Goal: Task Accomplishment & Management: Manage account settings

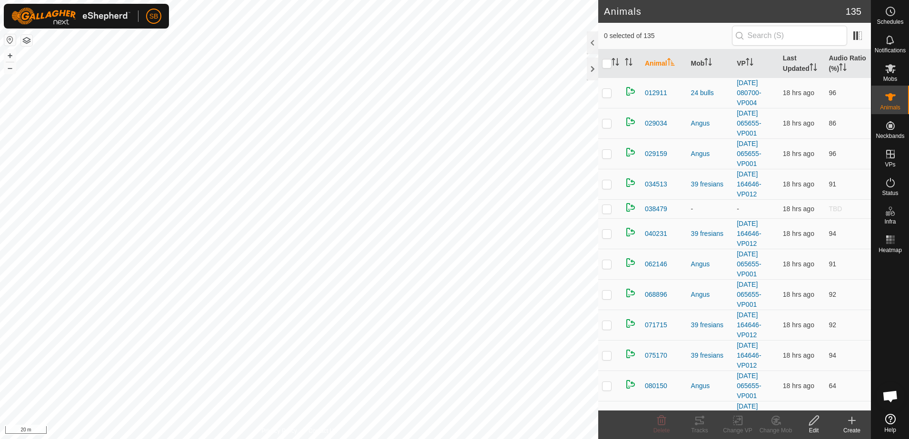
scroll to position [1309, 0]
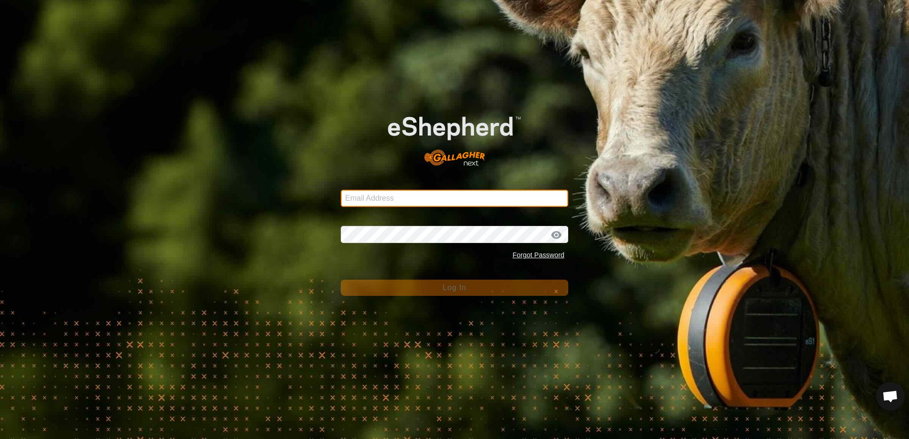
type input "[EMAIL_ADDRESS][DOMAIN_NAME]"
click at [199, 141] on div "Email Address [EMAIL_ADDRESS][DOMAIN_NAME] Password Forgot Password Log In" at bounding box center [454, 219] width 909 height 439
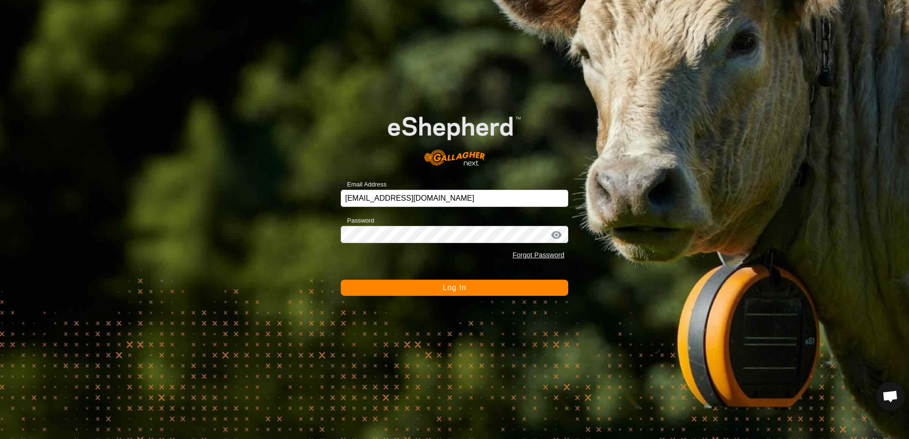
click at [408, 287] on button "Log In" at bounding box center [455, 288] width 228 height 16
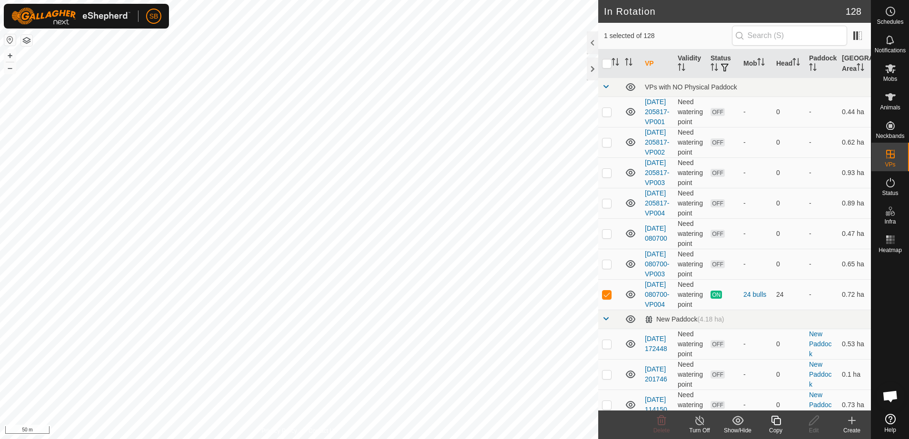
click at [771, 423] on icon at bounding box center [776, 420] width 12 height 11
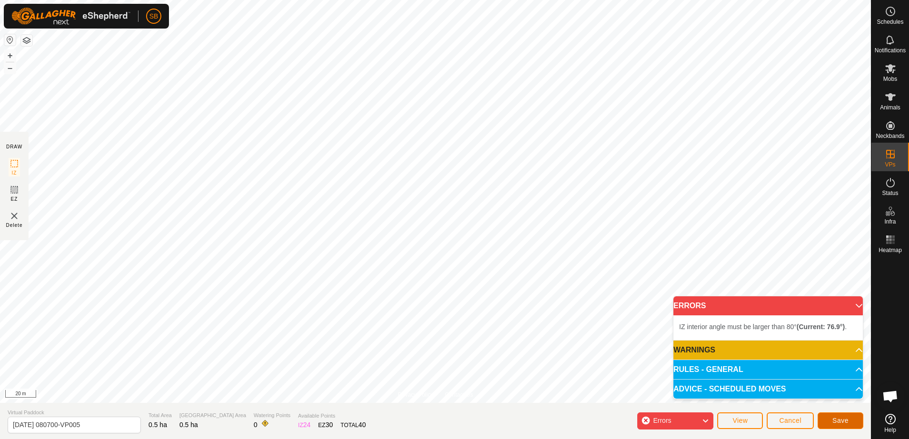
click at [838, 423] on span "Save" at bounding box center [841, 421] width 16 height 8
click at [705, 425] on icon at bounding box center [706, 421] width 8 height 12
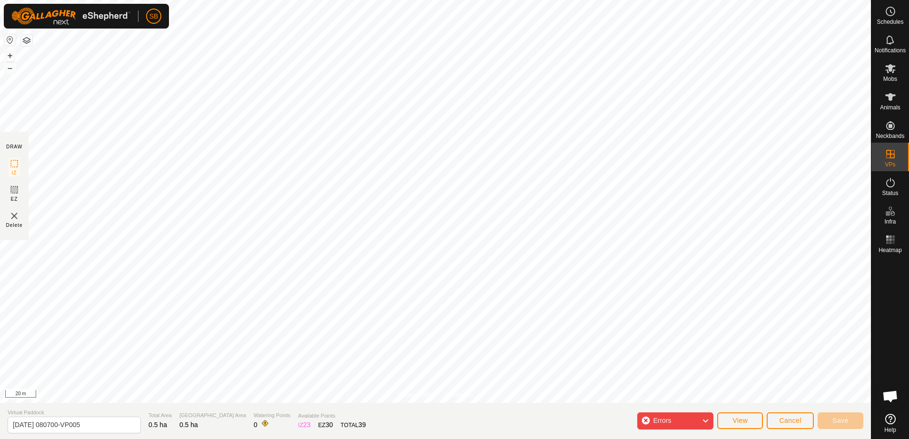
click at [649, 421] on div "Errors" at bounding box center [675, 421] width 76 height 17
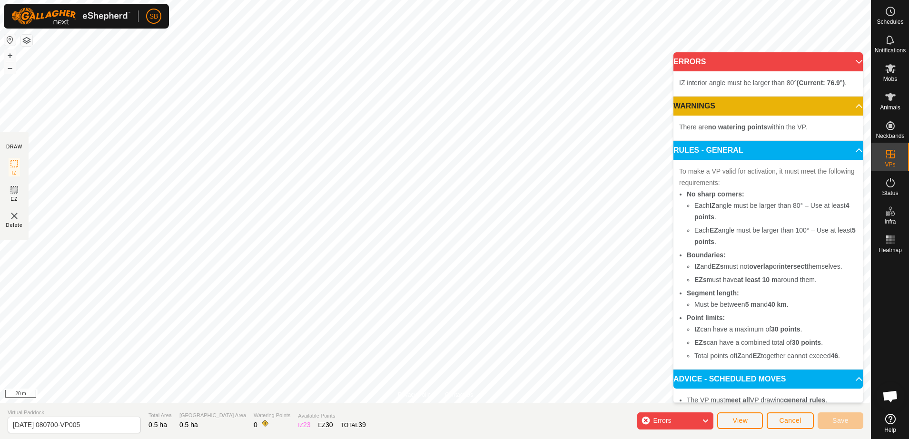
click at [845, 58] on p-accordion-header "ERRORS" at bounding box center [768, 61] width 189 height 19
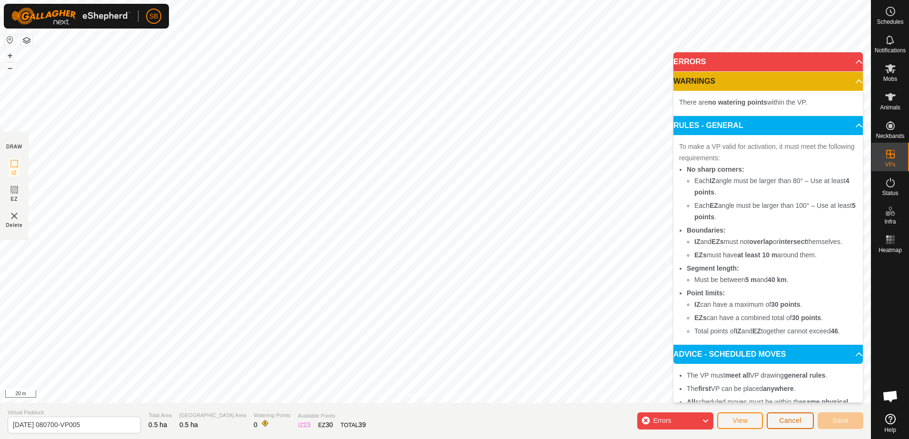
click at [781, 426] on button "Cancel" at bounding box center [790, 421] width 47 height 17
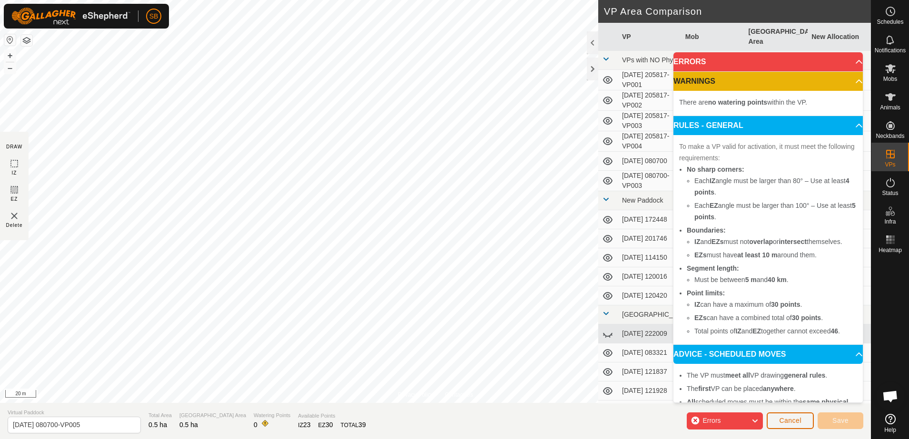
click at [785, 424] on span "Cancel" at bounding box center [790, 421] width 22 height 8
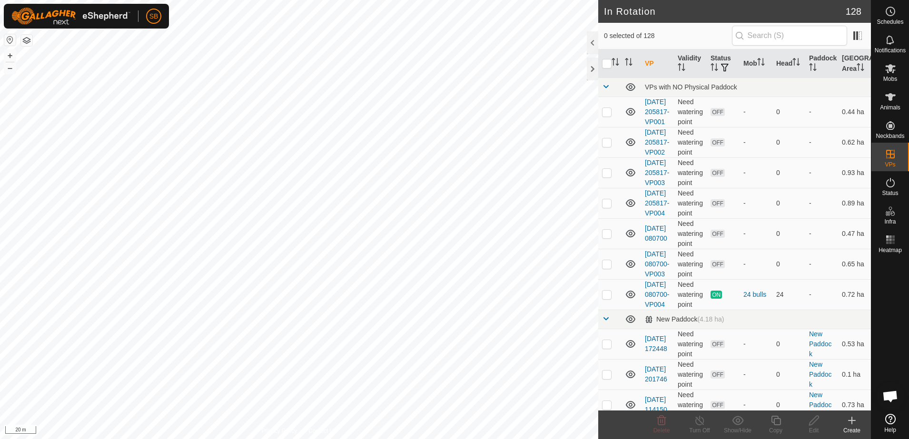
checkbox input "true"
click at [773, 425] on icon at bounding box center [776, 420] width 12 height 11
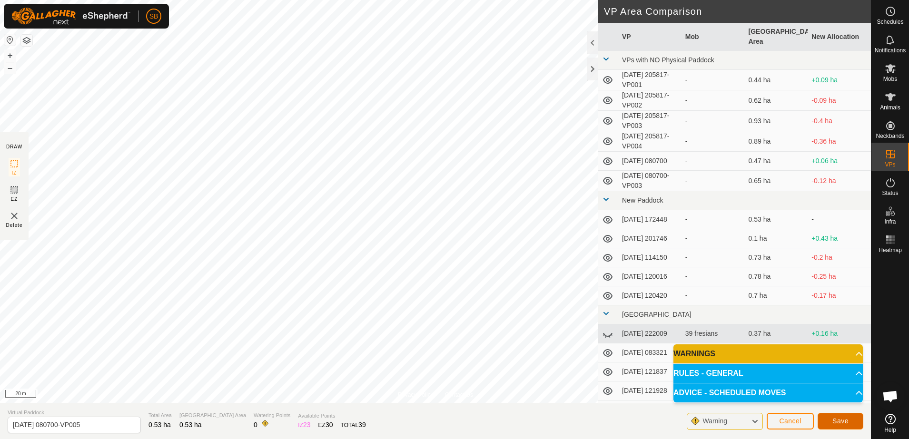
click at [825, 423] on button "Save" at bounding box center [841, 421] width 46 height 17
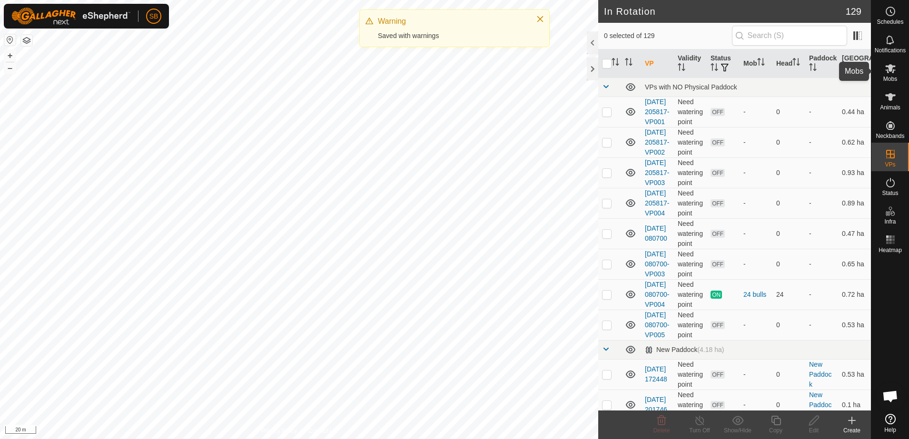
click at [890, 79] on span "Mobs" at bounding box center [891, 79] width 14 height 6
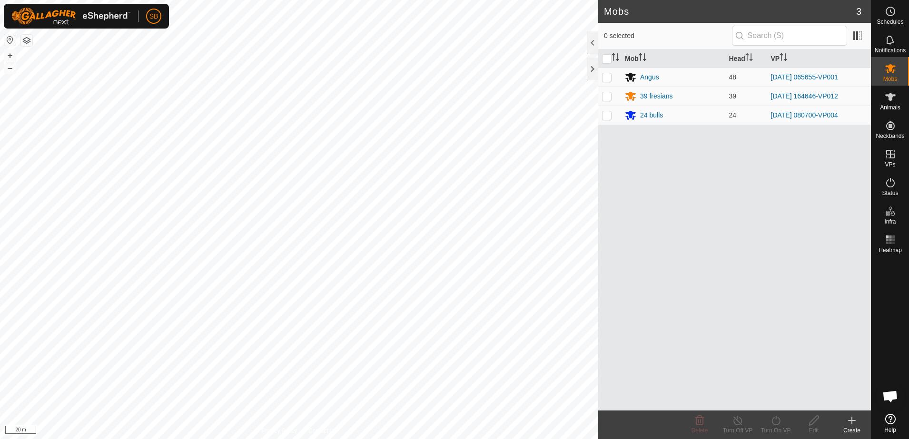
click at [609, 116] on p-checkbox at bounding box center [607, 115] width 10 height 8
checkbox input "true"
click at [785, 429] on div "Turn On VP" at bounding box center [776, 431] width 38 height 9
click at [782, 403] on link "Now" at bounding box center [804, 399] width 94 height 19
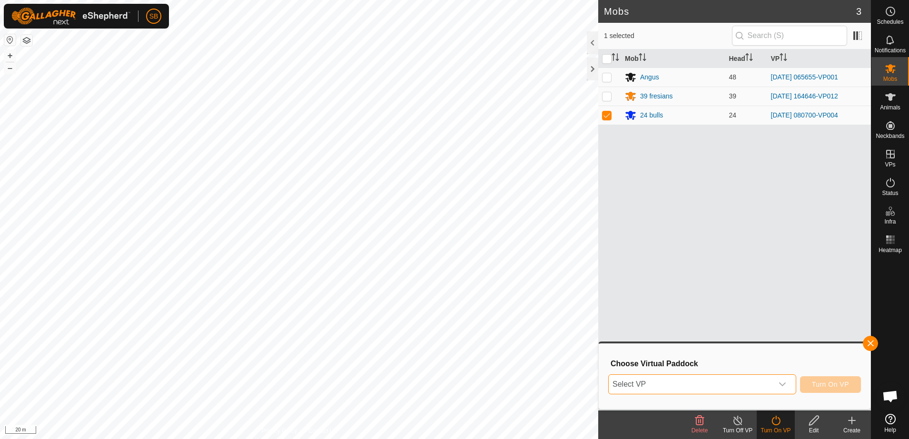
click at [765, 381] on span "Select VP" at bounding box center [691, 384] width 164 height 19
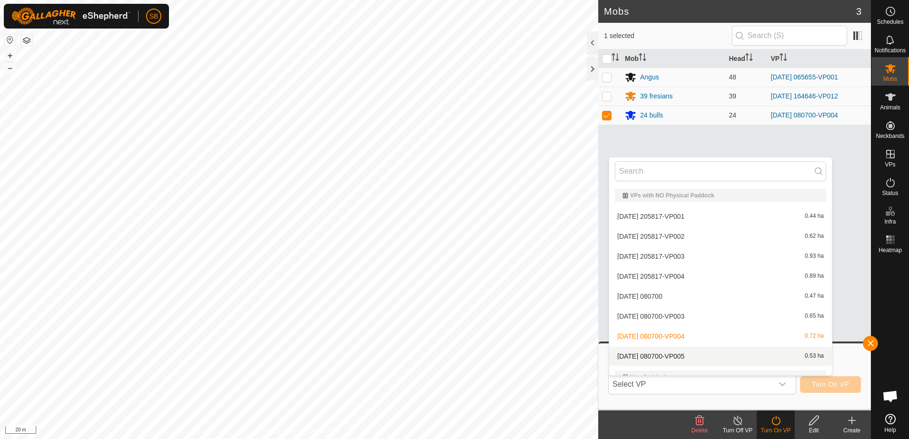
click at [703, 357] on li "[DATE] 080700-VP005 0.53 ha" at bounding box center [720, 356] width 223 height 19
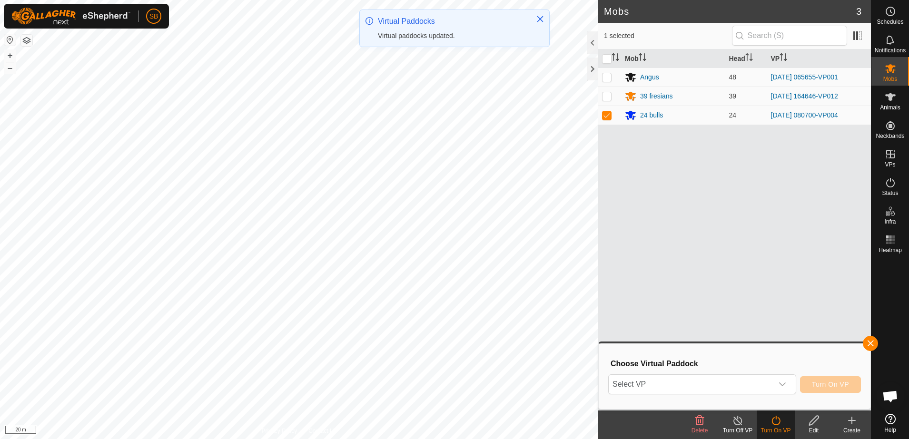
click at [814, 387] on span "Turn On VP" at bounding box center [830, 385] width 37 height 8
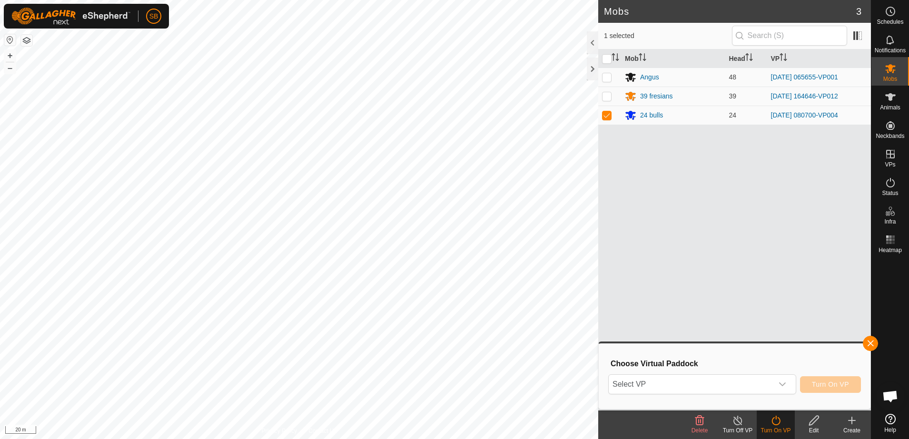
click at [762, 269] on div "Mob Head [PERSON_NAME] 48 [DATE] 065655-VP001 39 fresians 39 [DATE] 164646-VP01…" at bounding box center [734, 230] width 273 height 361
click at [788, 334] on div "Mob Head [PERSON_NAME] 48 [DATE] 065655-VP001 39 fresians 39 [DATE] 164646-VP01…" at bounding box center [734, 230] width 273 height 361
click at [786, 390] on div "dropdown trigger" at bounding box center [782, 384] width 19 height 19
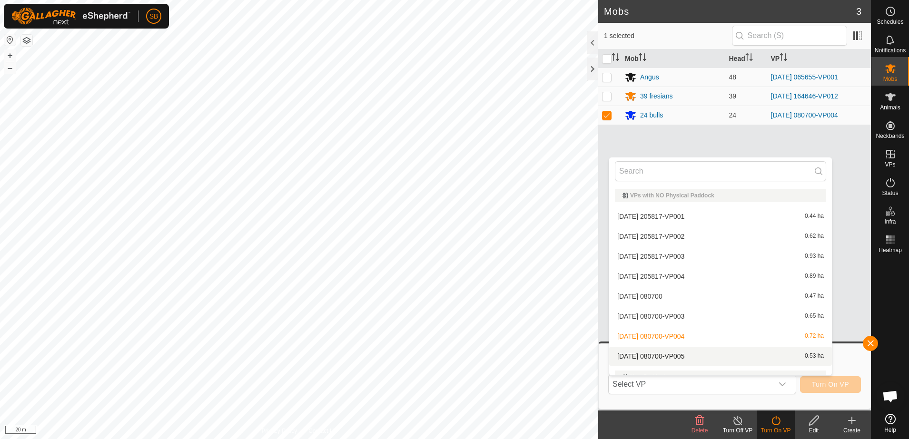
click at [681, 357] on li "[DATE] 080700-VP005 0.53 ha" at bounding box center [720, 356] width 223 height 19
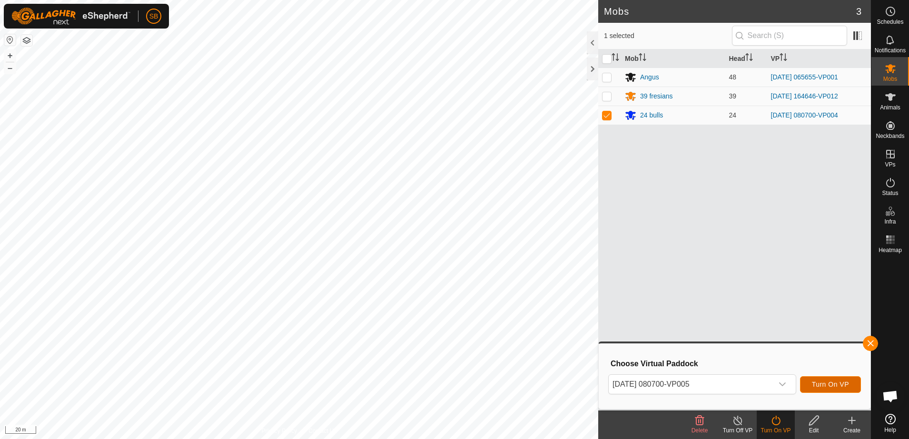
click at [831, 386] on span "Turn On VP" at bounding box center [830, 385] width 37 height 8
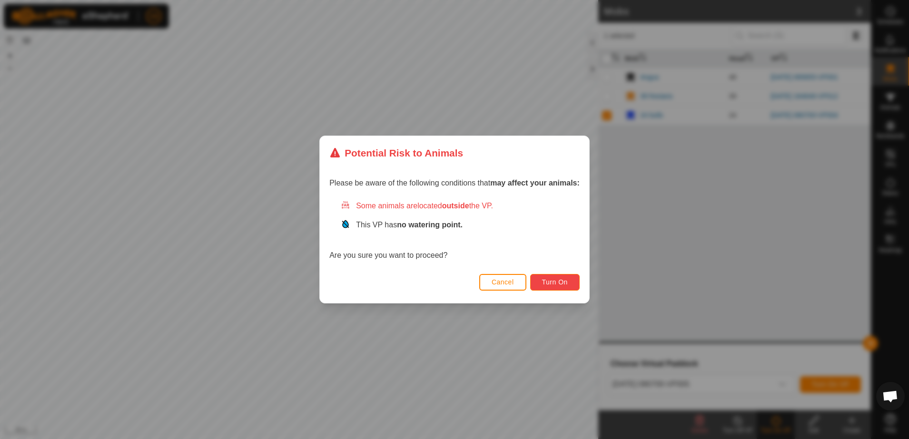
click at [555, 284] on span "Turn On" at bounding box center [555, 282] width 26 height 8
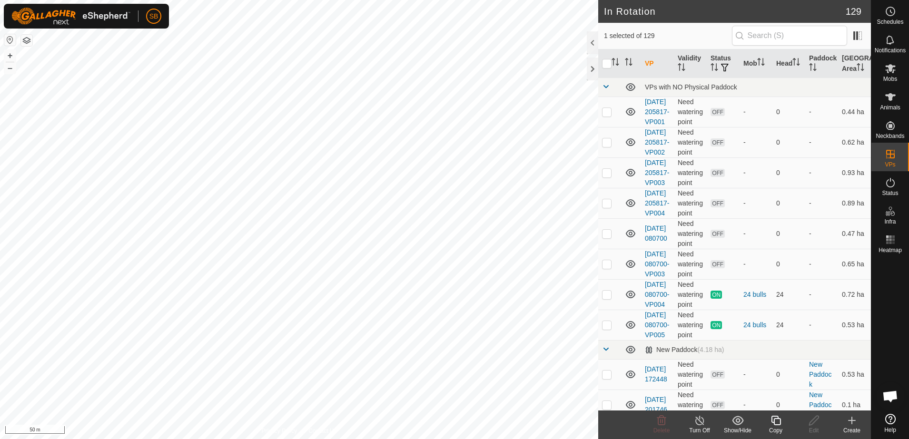
click at [776, 420] on icon at bounding box center [776, 420] width 12 height 11
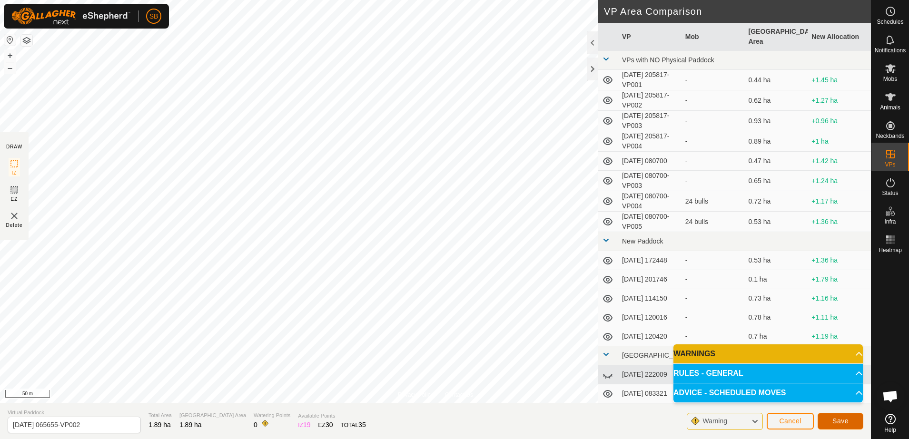
click at [830, 419] on button "Save" at bounding box center [841, 421] width 46 height 17
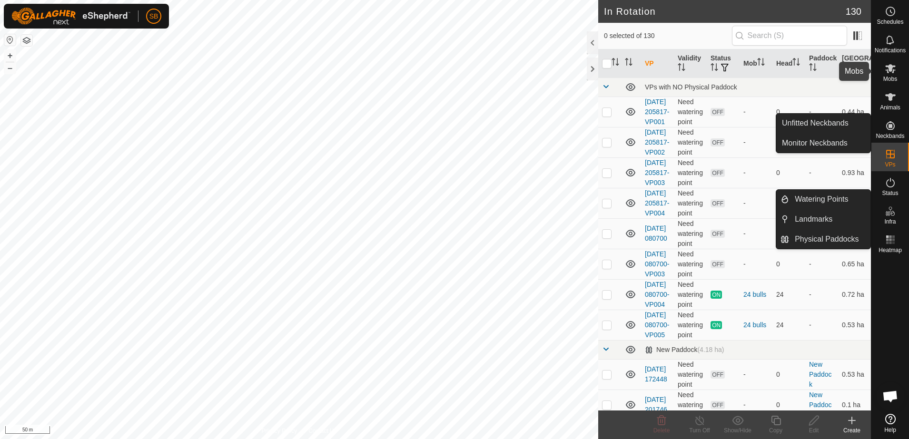
click at [891, 68] on icon at bounding box center [890, 68] width 10 height 9
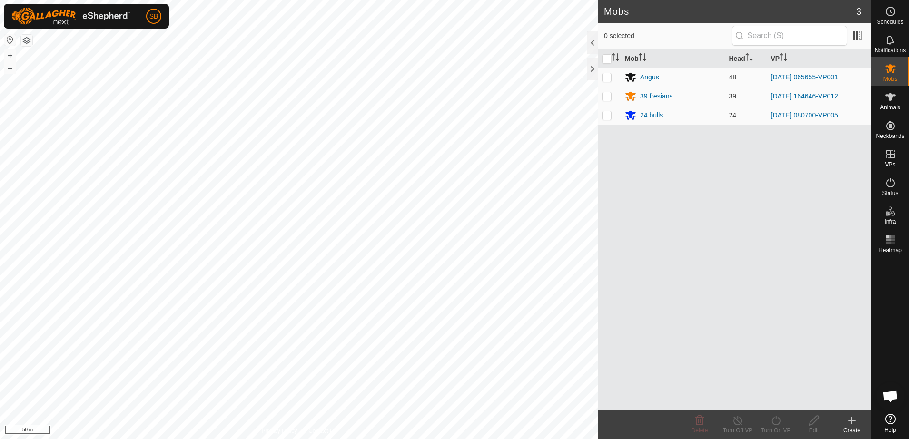
click at [609, 75] on p-checkbox at bounding box center [607, 77] width 10 height 8
checkbox input "true"
click at [777, 425] on icon at bounding box center [776, 421] width 9 height 10
click at [775, 402] on link "Now" at bounding box center [804, 399] width 94 height 19
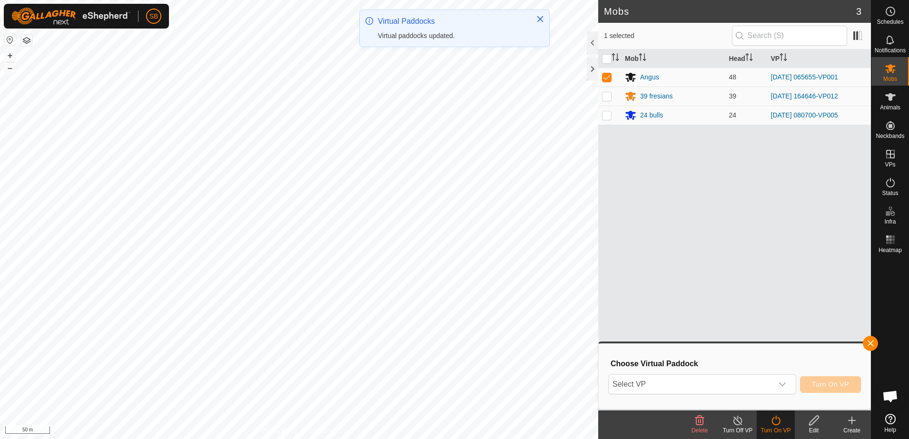
click at [736, 383] on span "Select VP" at bounding box center [691, 384] width 164 height 19
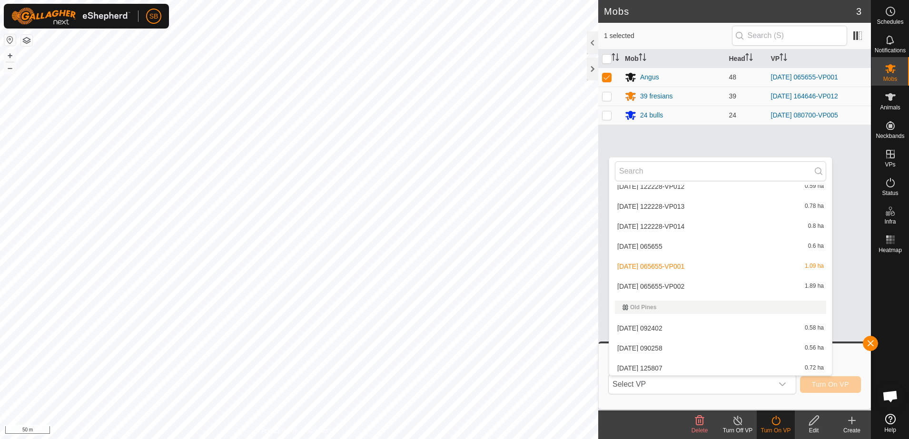
scroll to position [1012, 0]
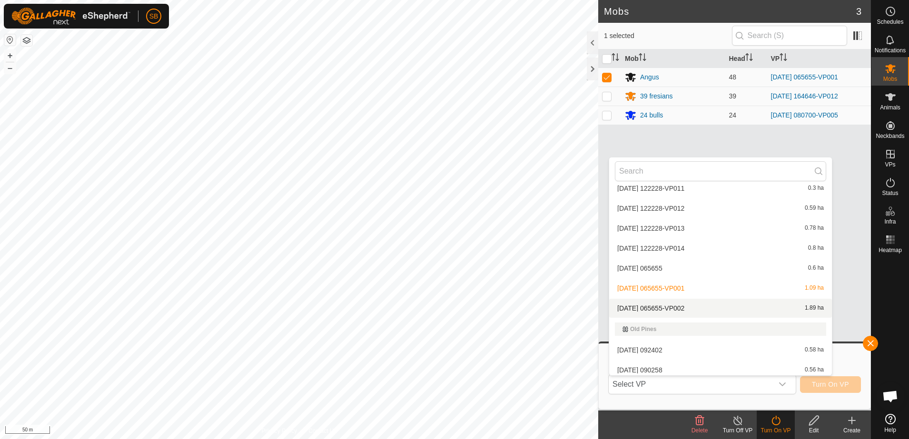
click at [690, 308] on li "[DATE] 065655-VP002 1.89 ha" at bounding box center [720, 308] width 223 height 19
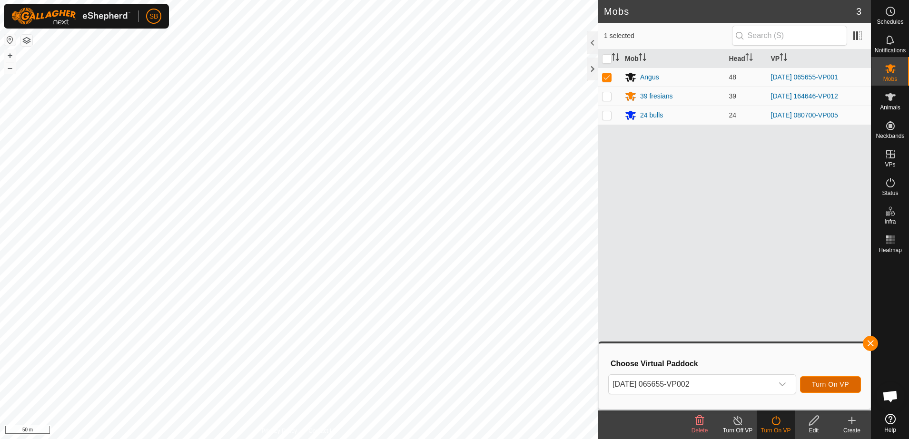
click at [834, 381] on span "Turn On VP" at bounding box center [830, 385] width 37 height 8
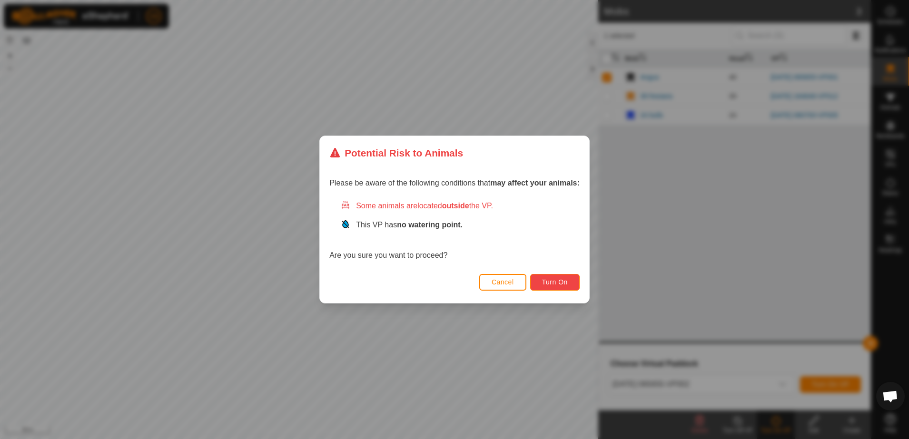
click at [558, 282] on span "Turn On" at bounding box center [555, 282] width 26 height 8
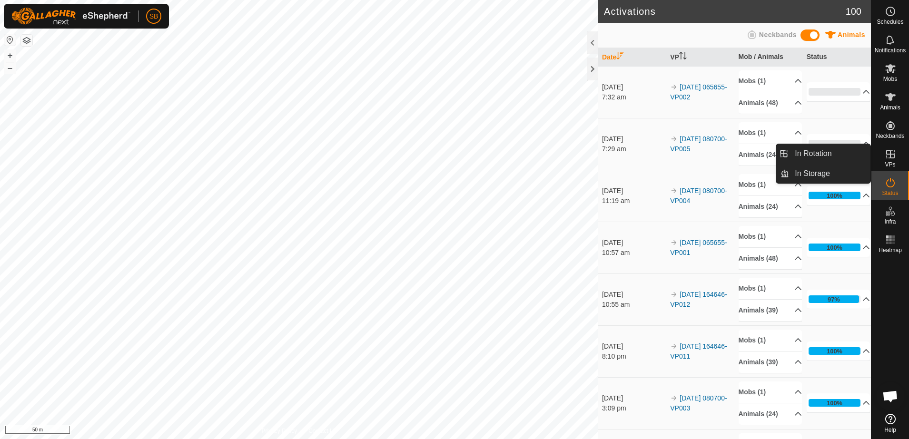
click at [808, 154] on link "In Rotation" at bounding box center [829, 153] width 81 height 19
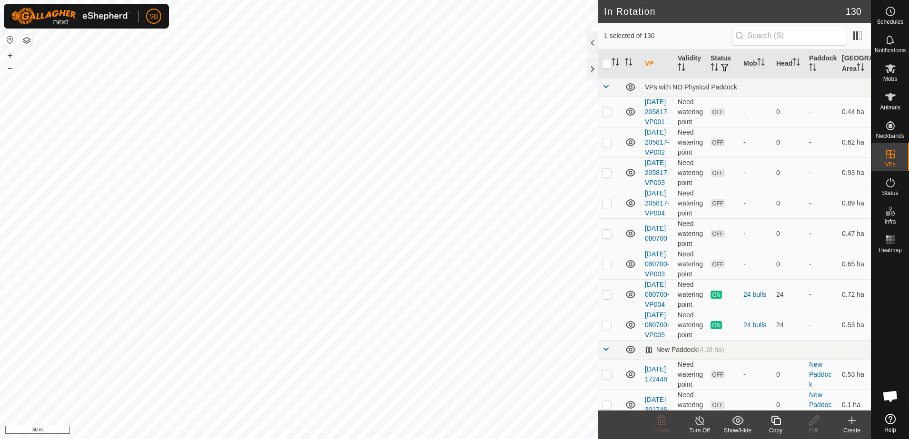
click at [848, 424] on icon at bounding box center [851, 420] width 11 height 11
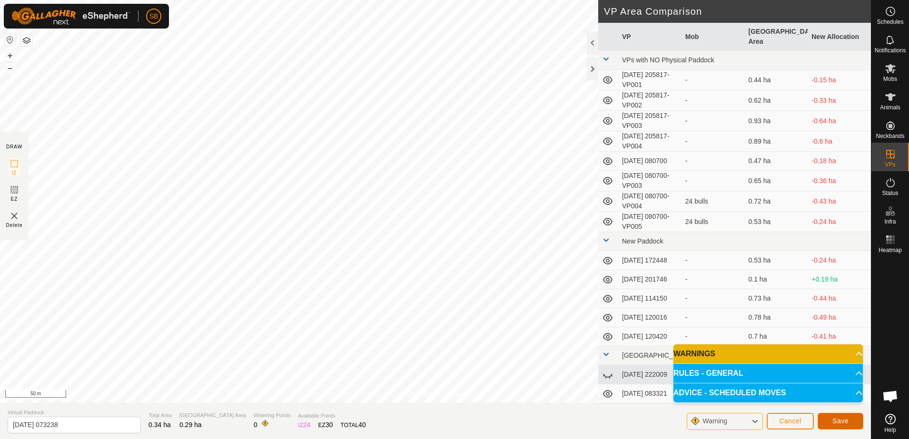
click at [832, 423] on button "Save" at bounding box center [841, 421] width 46 height 17
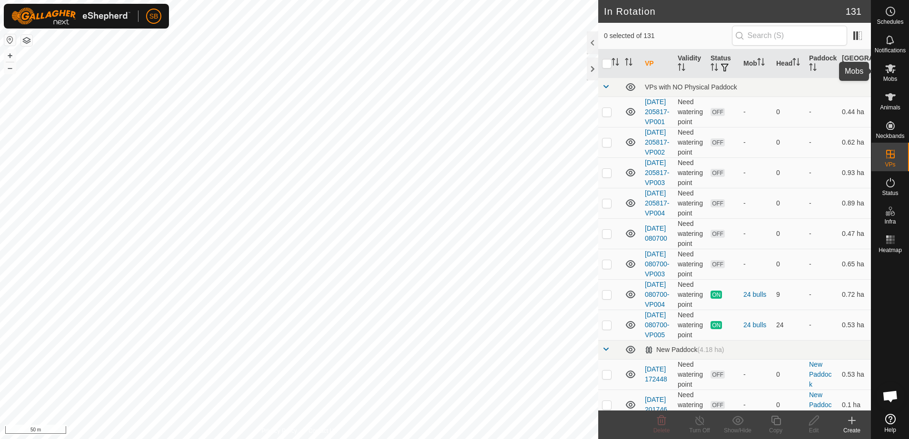
click at [892, 77] on span "Mobs" at bounding box center [891, 79] width 14 height 6
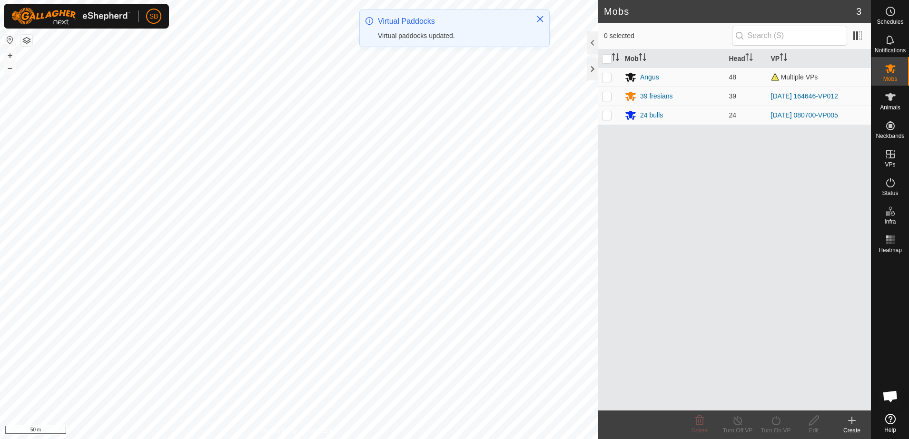
click at [609, 97] on p-checkbox at bounding box center [607, 96] width 10 height 8
checkbox input "true"
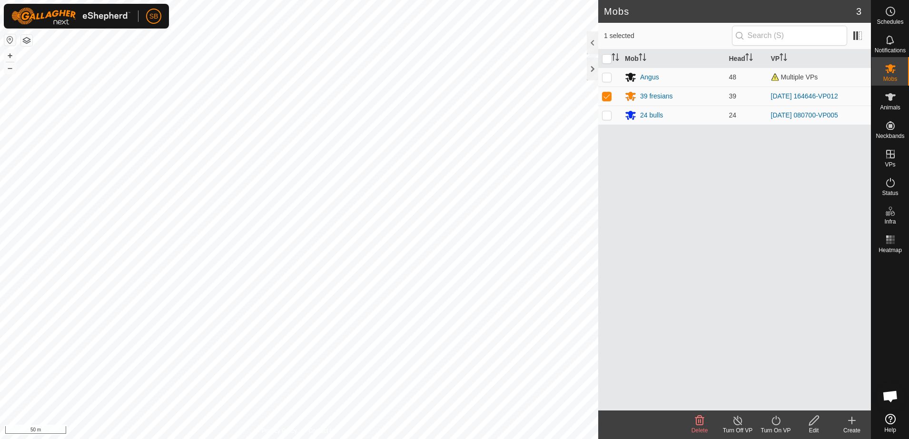
click at [818, 424] on icon at bounding box center [814, 420] width 12 height 11
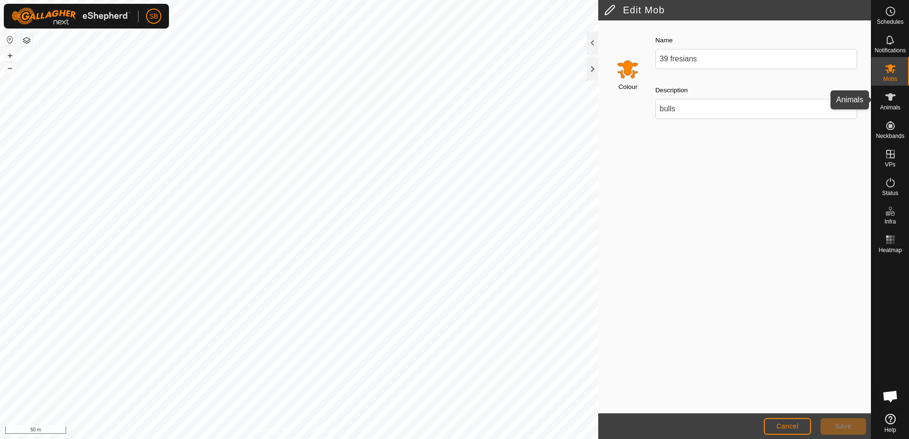
click at [896, 106] on span "Animals" at bounding box center [890, 108] width 20 height 6
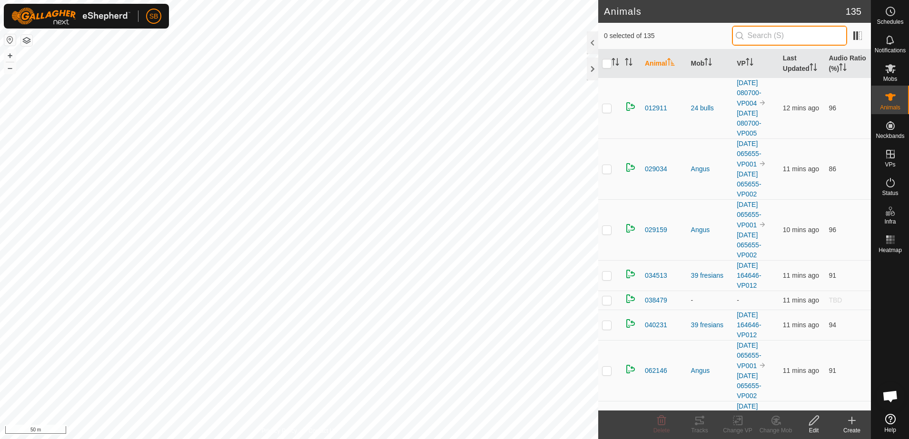
click at [787, 31] on input "text" at bounding box center [789, 36] width 115 height 20
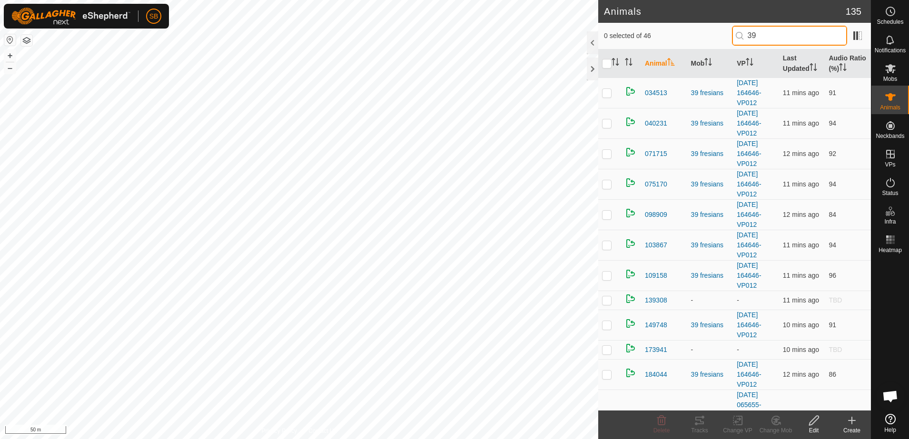
type input "39"
click at [607, 64] on input "checkbox" at bounding box center [607, 64] width 10 height 10
checkbox input "true"
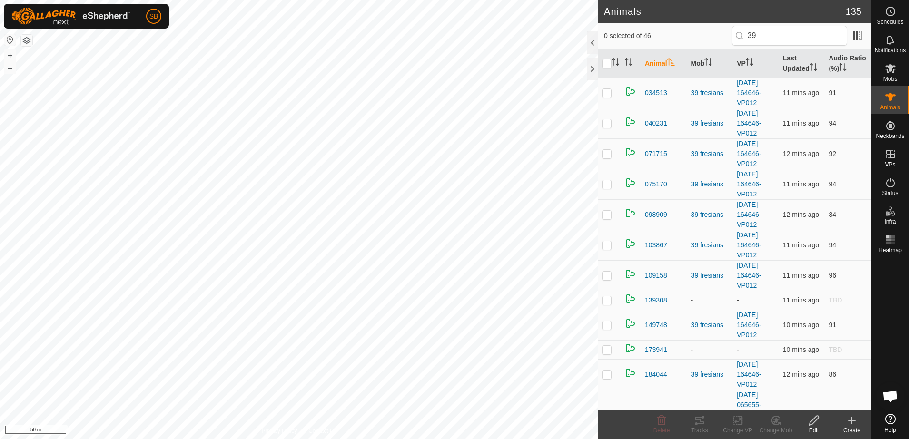
checkbox input "true"
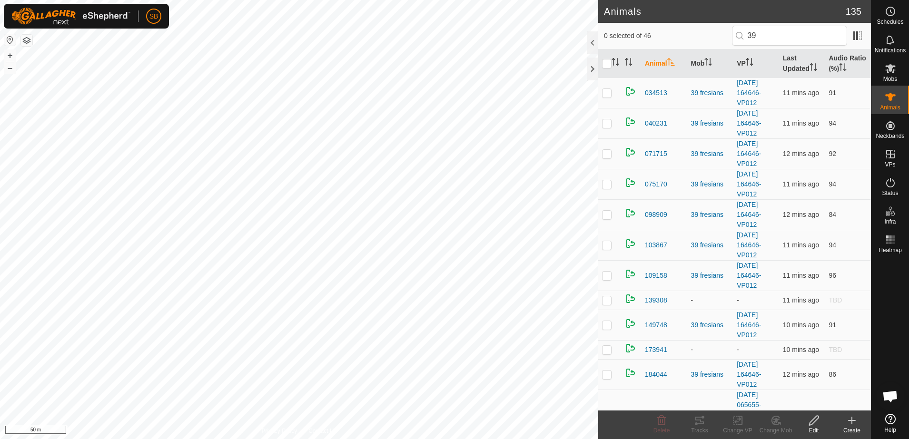
checkbox input "true"
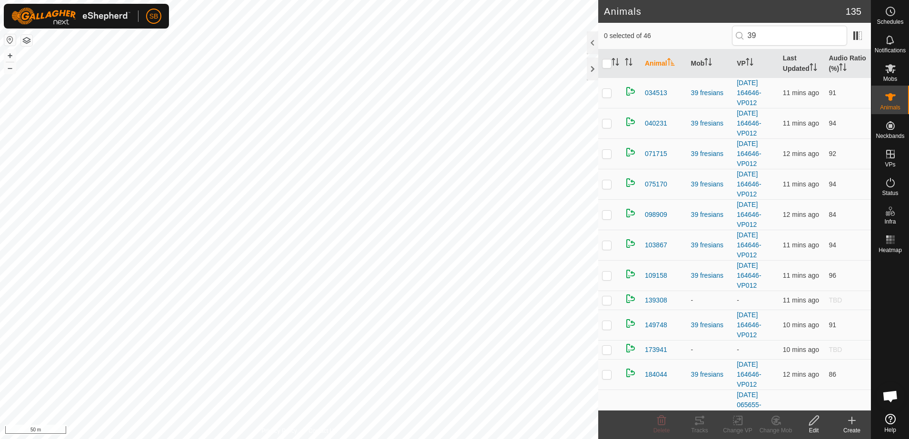
checkbox input "true"
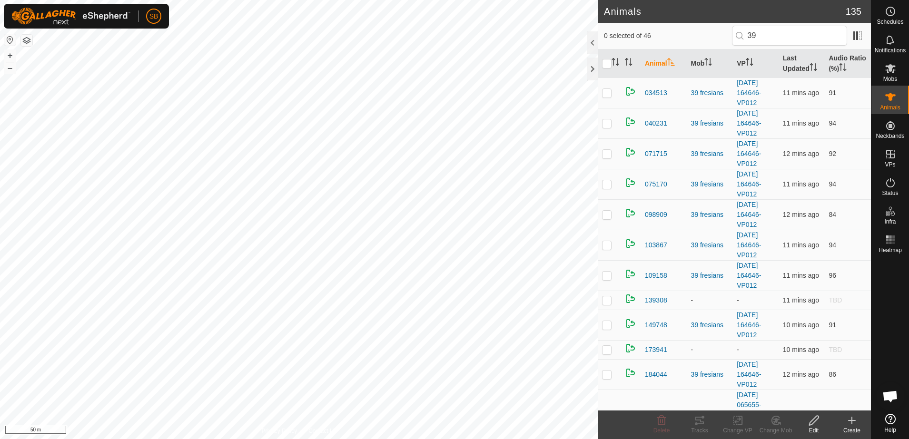
checkbox input "true"
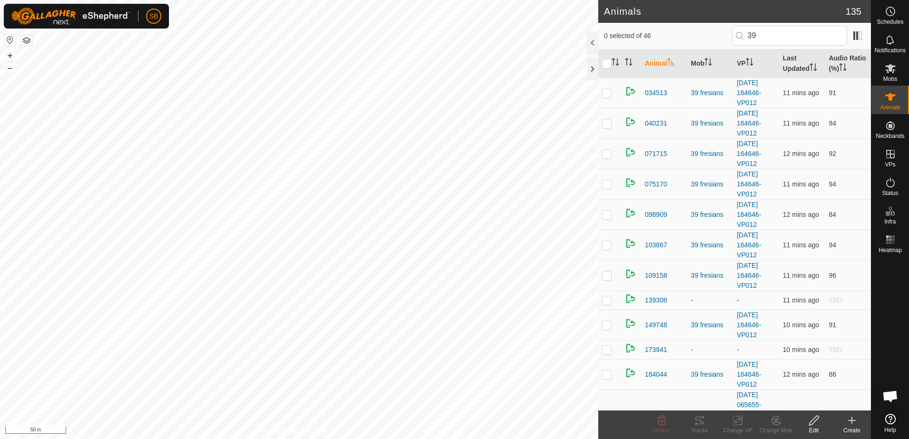
checkbox input "true"
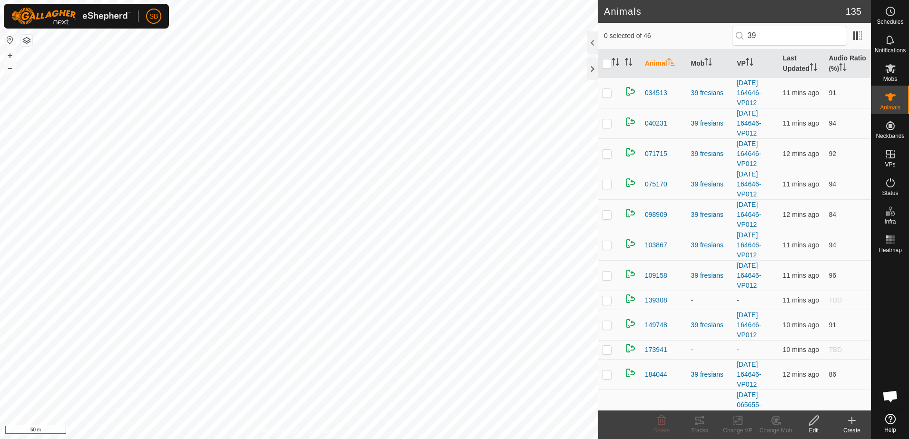
checkbox input "true"
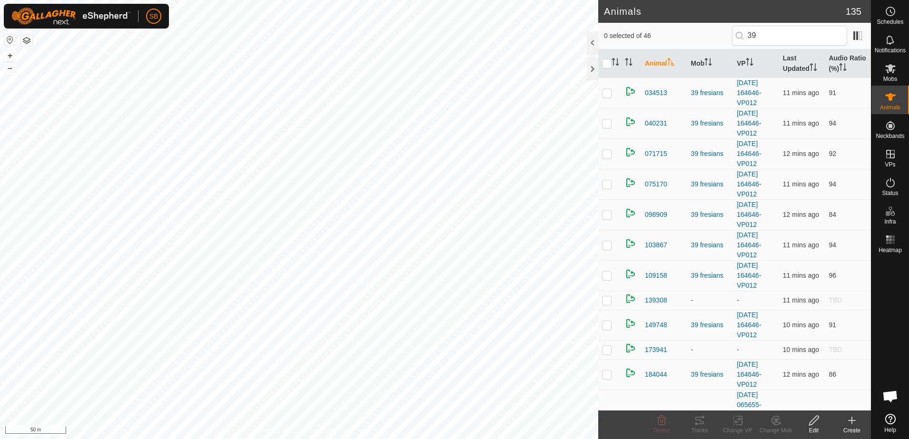
checkbox input "true"
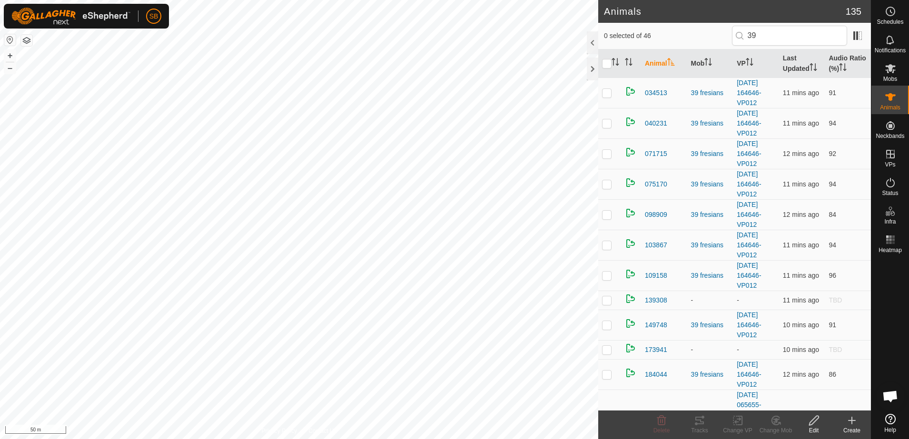
checkbox input "true"
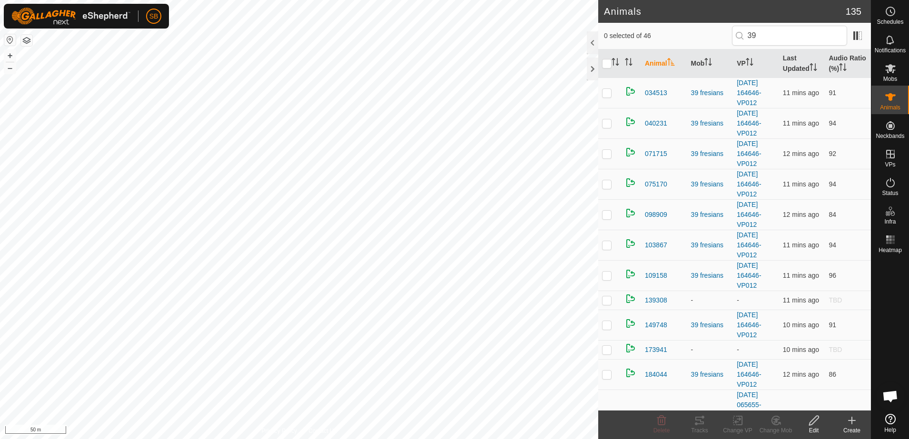
checkbox input "true"
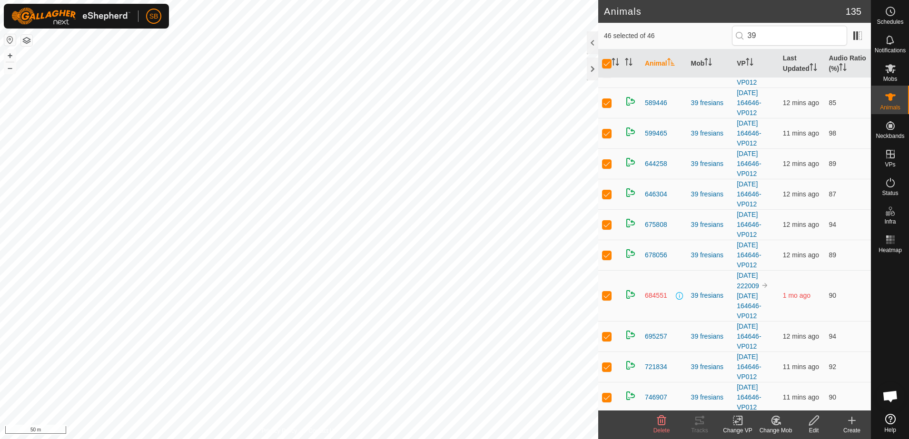
scroll to position [1135, 0]
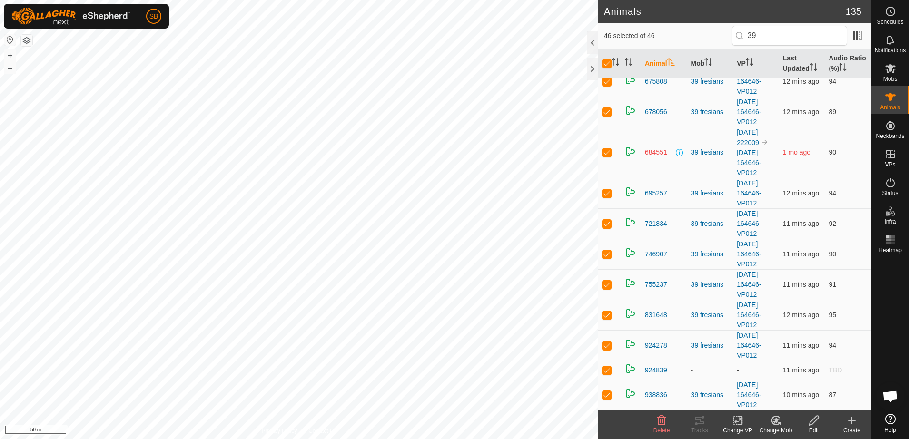
click at [815, 425] on icon at bounding box center [814, 420] width 12 height 11
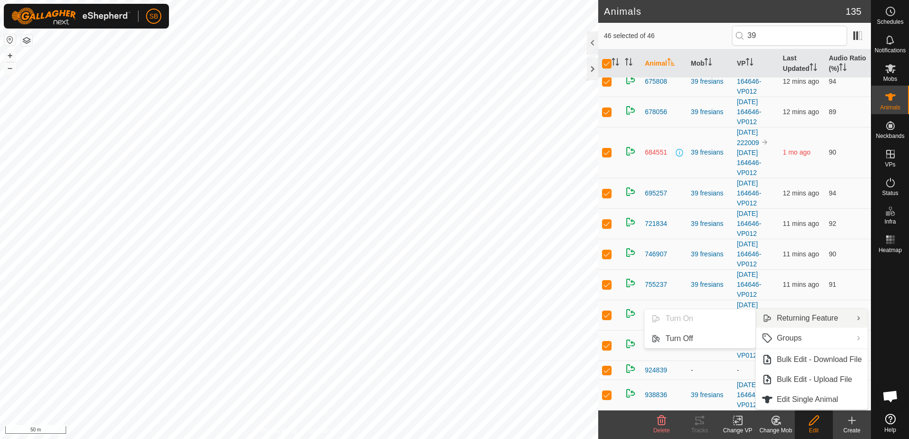
click at [696, 339] on link "Turn Off" at bounding box center [700, 338] width 111 height 19
checkbox input "false"
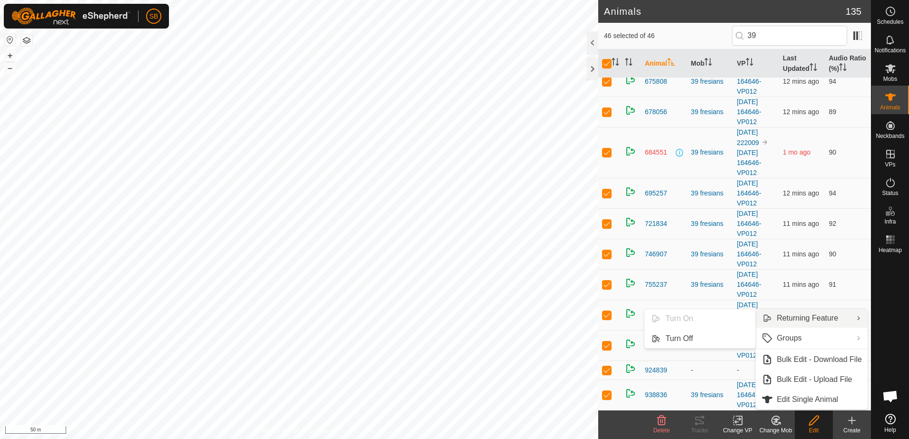
checkbox input "false"
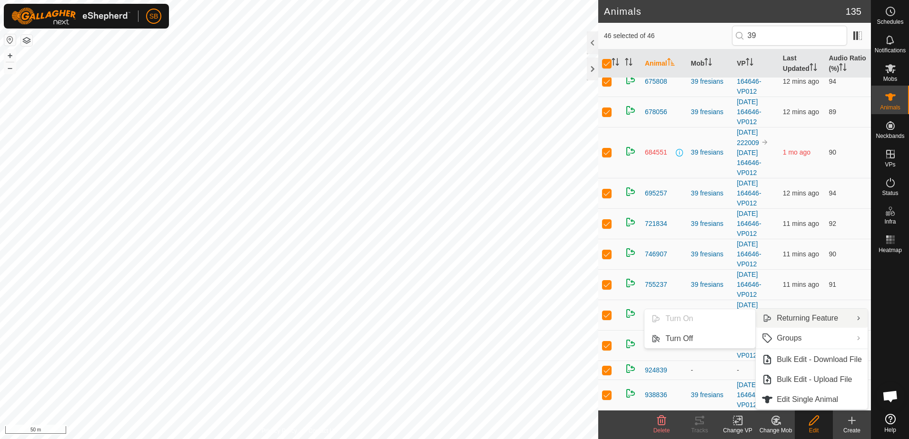
checkbox input "false"
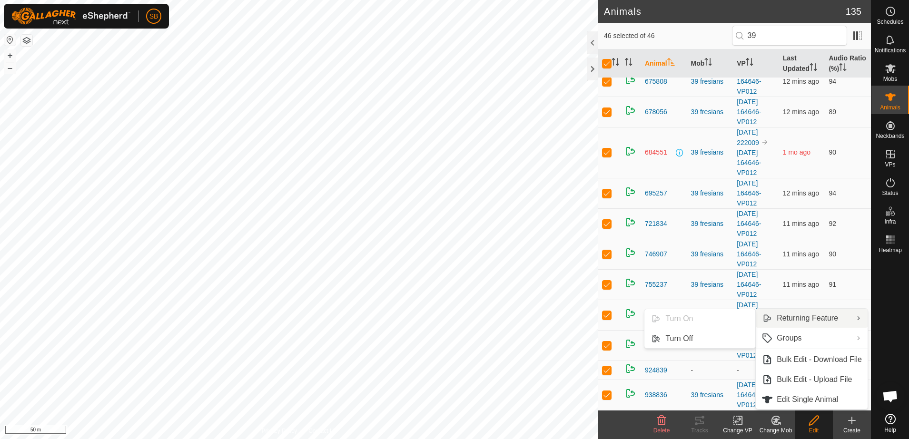
checkbox input "false"
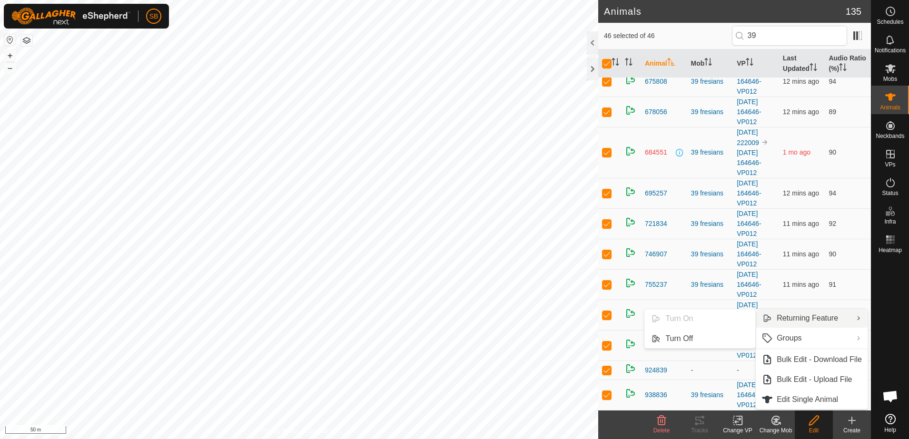
checkbox input "false"
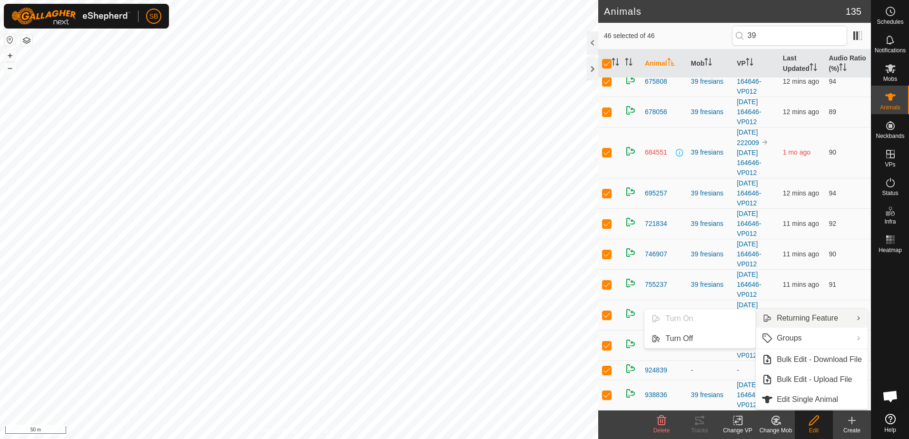
checkbox input "false"
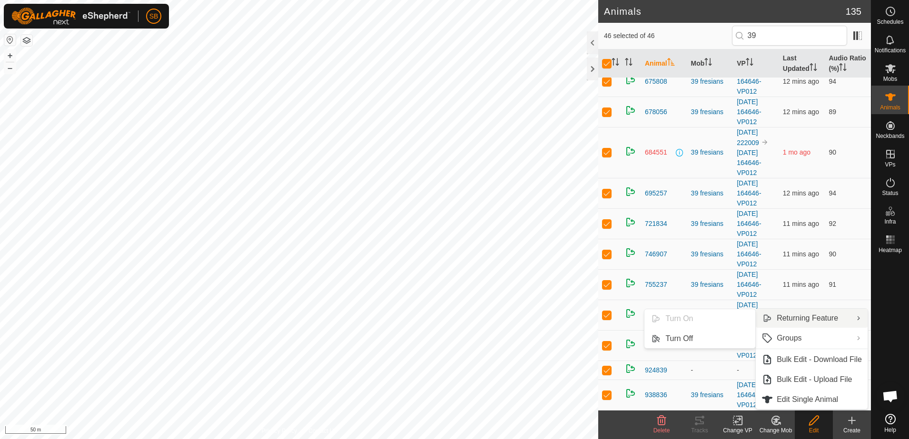
checkbox input "false"
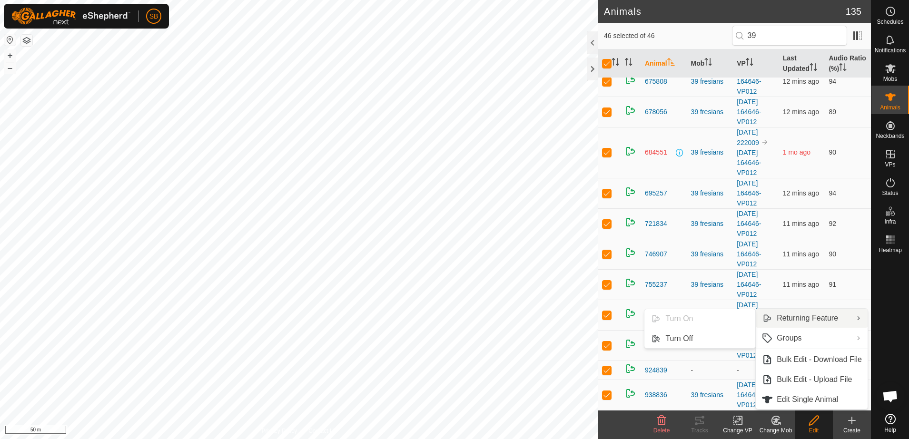
checkbox input "false"
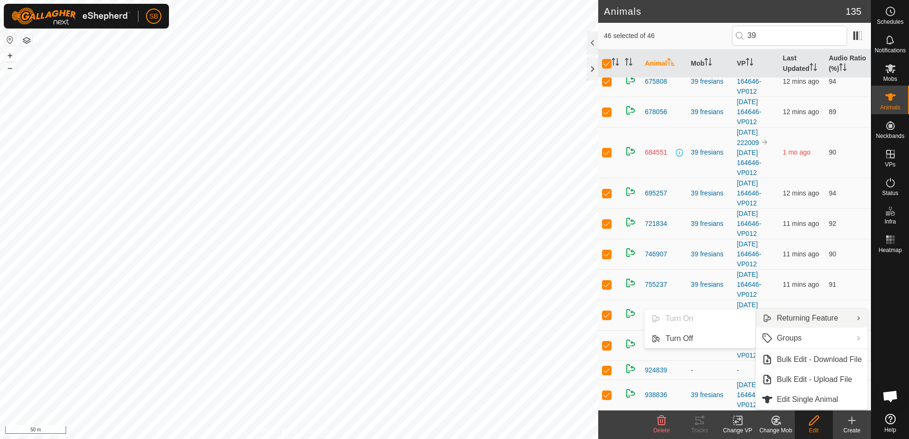
checkbox input "false"
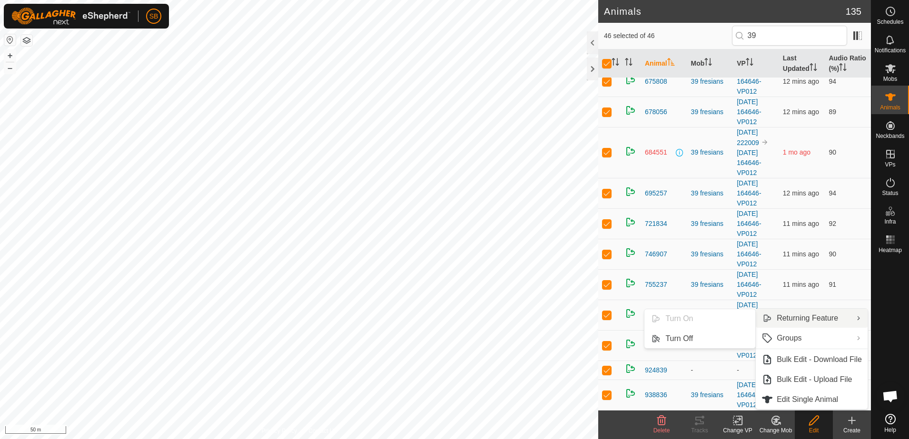
checkbox input "false"
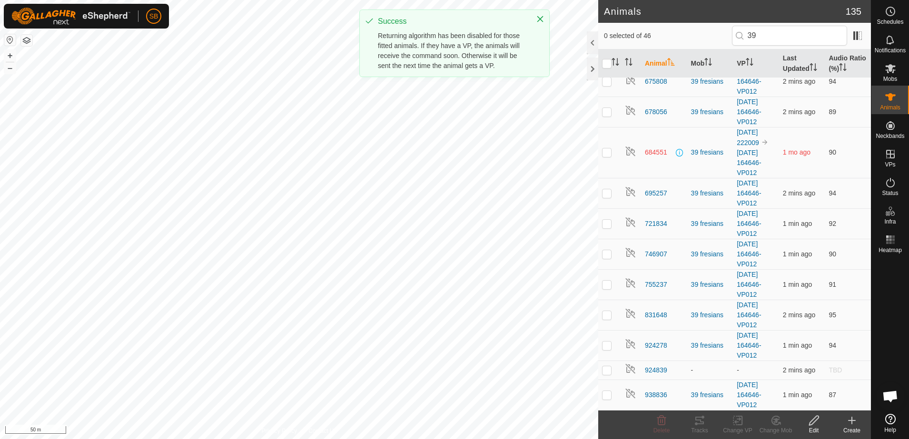
scroll to position [0, 0]
